Goal: Find specific page/section: Find specific page/section

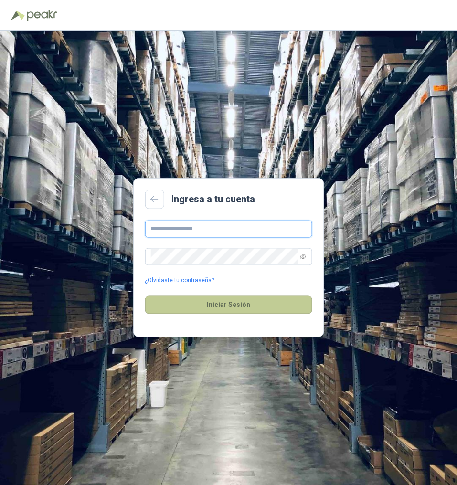
type input "**********"
click at [221, 302] on button "Iniciar Sesión" at bounding box center [228, 305] width 167 height 18
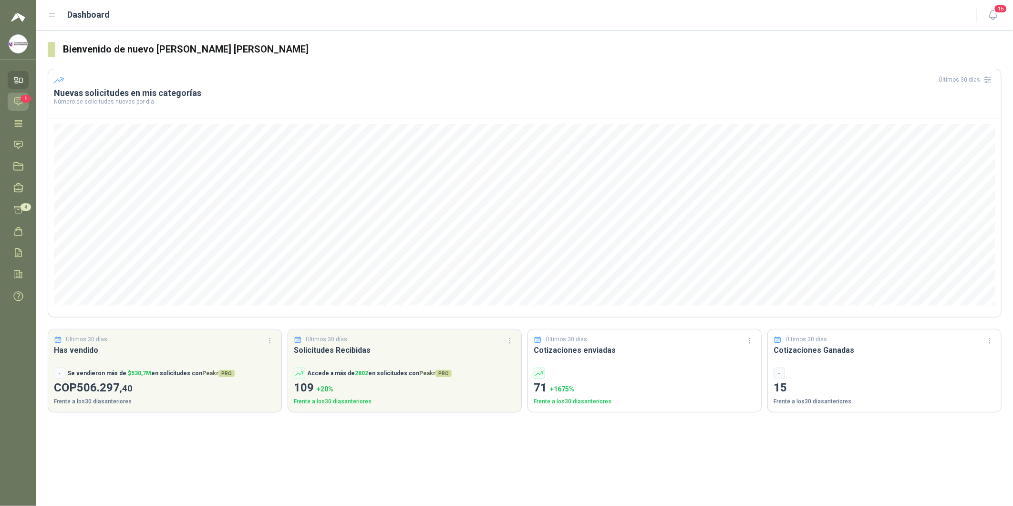
click at [21, 100] on span "1" at bounding box center [26, 99] width 10 height 8
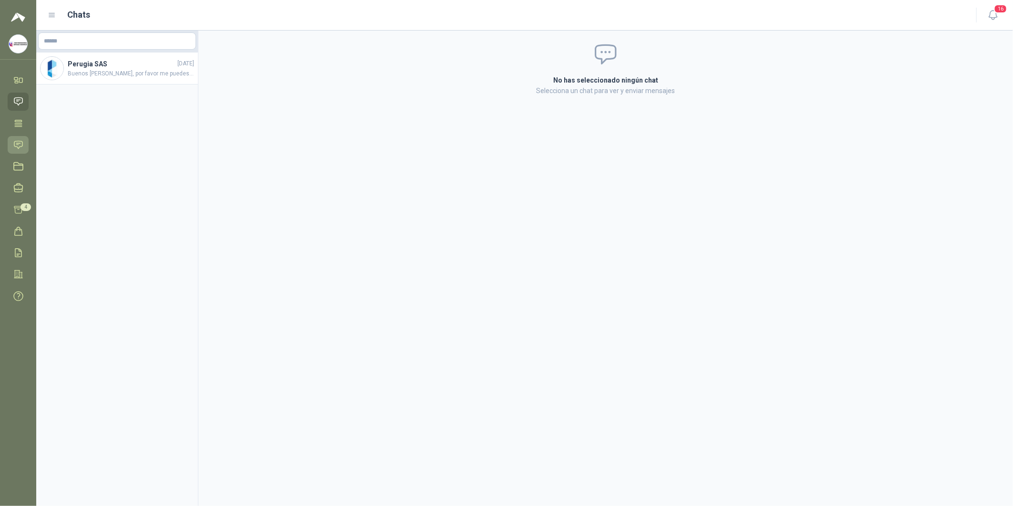
click at [19, 144] on icon at bounding box center [18, 145] width 10 height 10
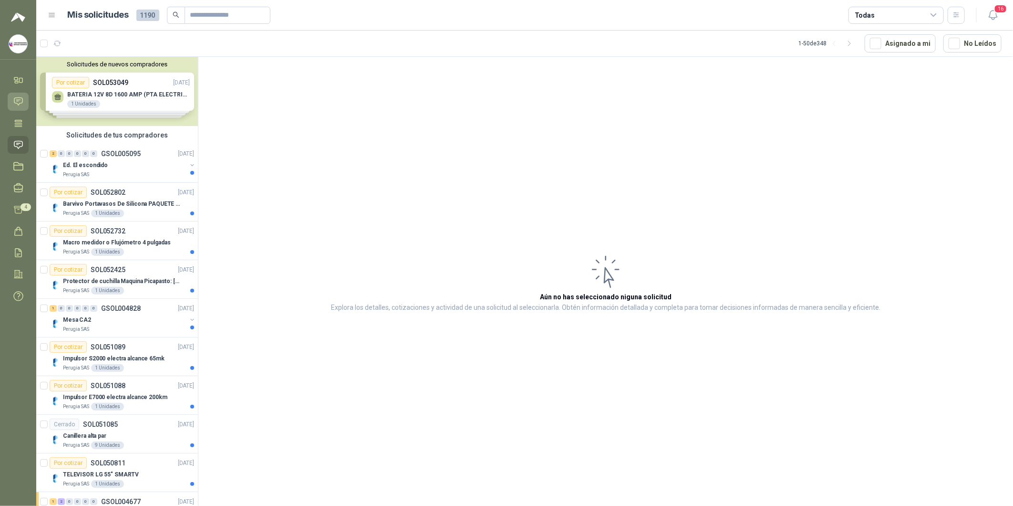
click at [19, 102] on icon at bounding box center [18, 101] width 10 height 10
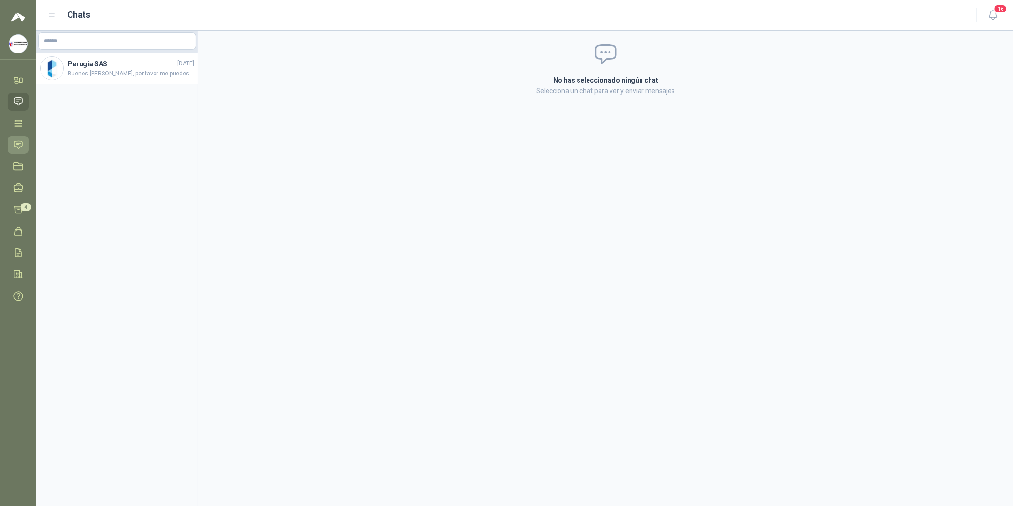
click at [18, 141] on icon at bounding box center [18, 145] width 10 height 10
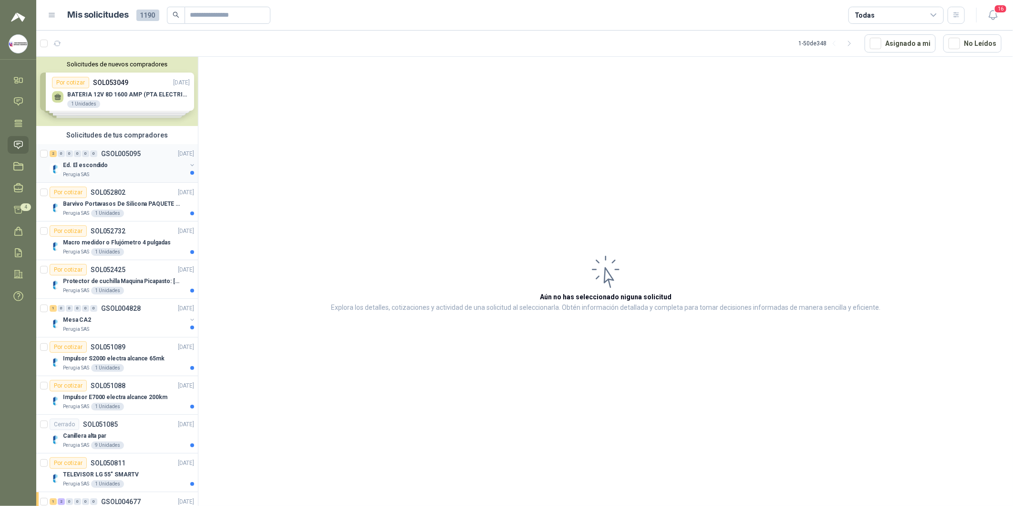
click at [144, 172] on div "Perugia SAS" at bounding box center [125, 175] width 124 height 8
